Goal: Transaction & Acquisition: Purchase product/service

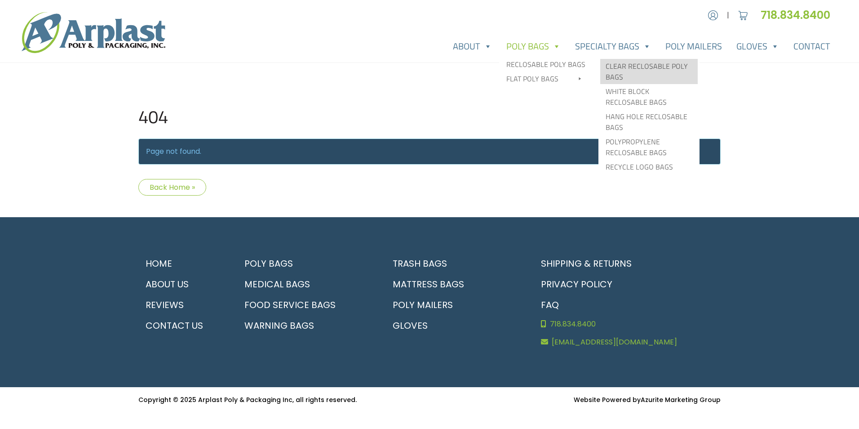
type input "MR"
click at [628, 69] on link "Clear Reclosable Poly Bags" at bounding box center [648, 71] width 97 height 25
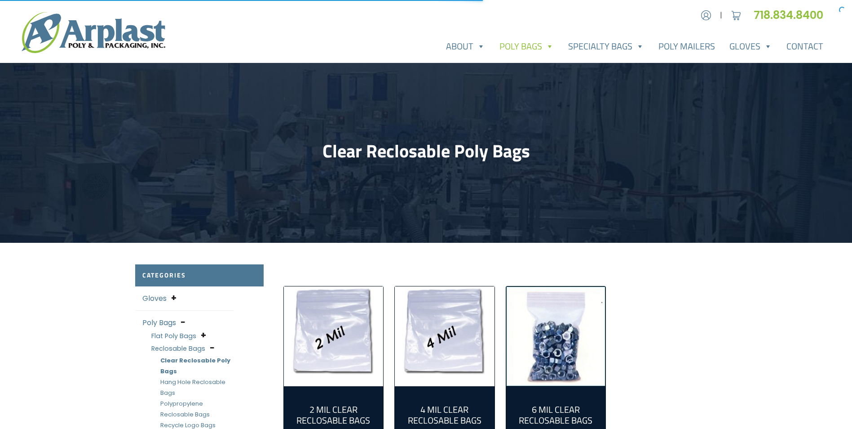
type input "MR"
click at [354, 301] on img "Visit product category 2 Mil Clear Reclosable Bags" at bounding box center [334, 336] width 100 height 100
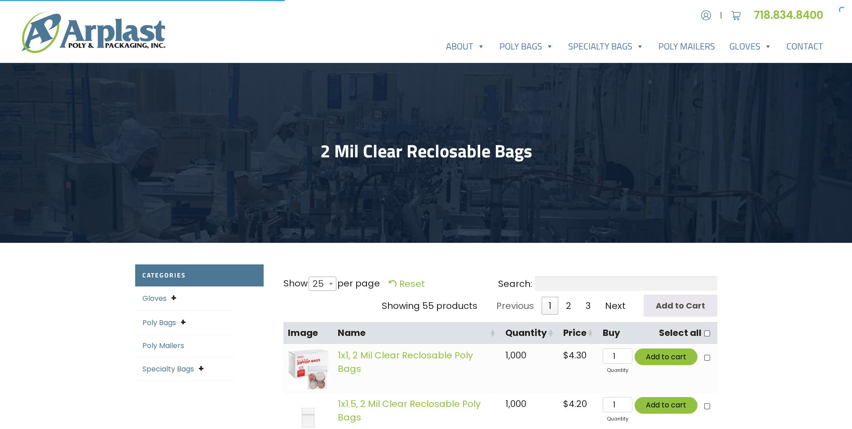
select select "25"
type input "MR"
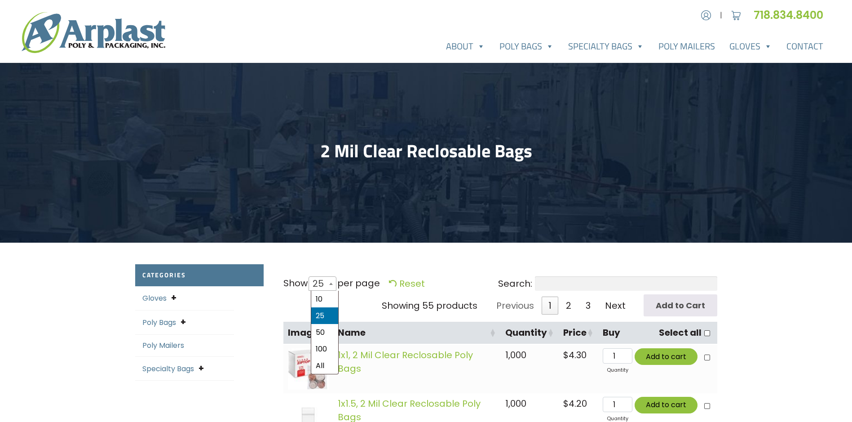
click at [327, 289] on span "25" at bounding box center [321, 284] width 24 height 22
click at [327, 276] on select "10 25 50 100 All" at bounding box center [319, 276] width 25 height 0
select select "50"
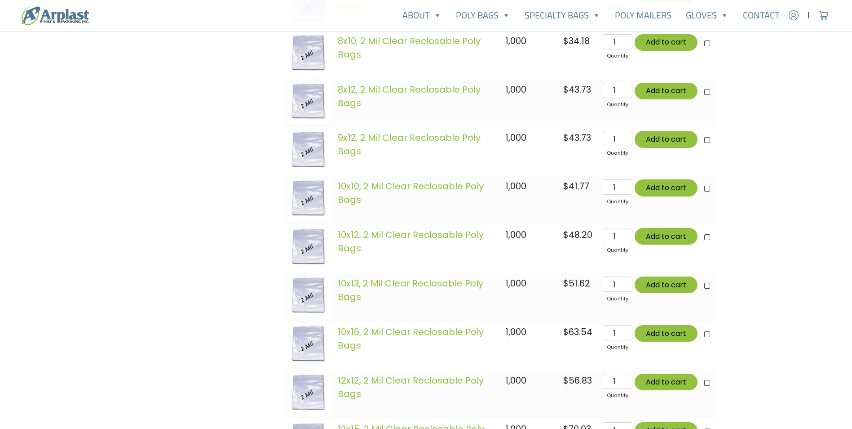
scroll to position [2201, 0]
